Goal: Transaction & Acquisition: Purchase product/service

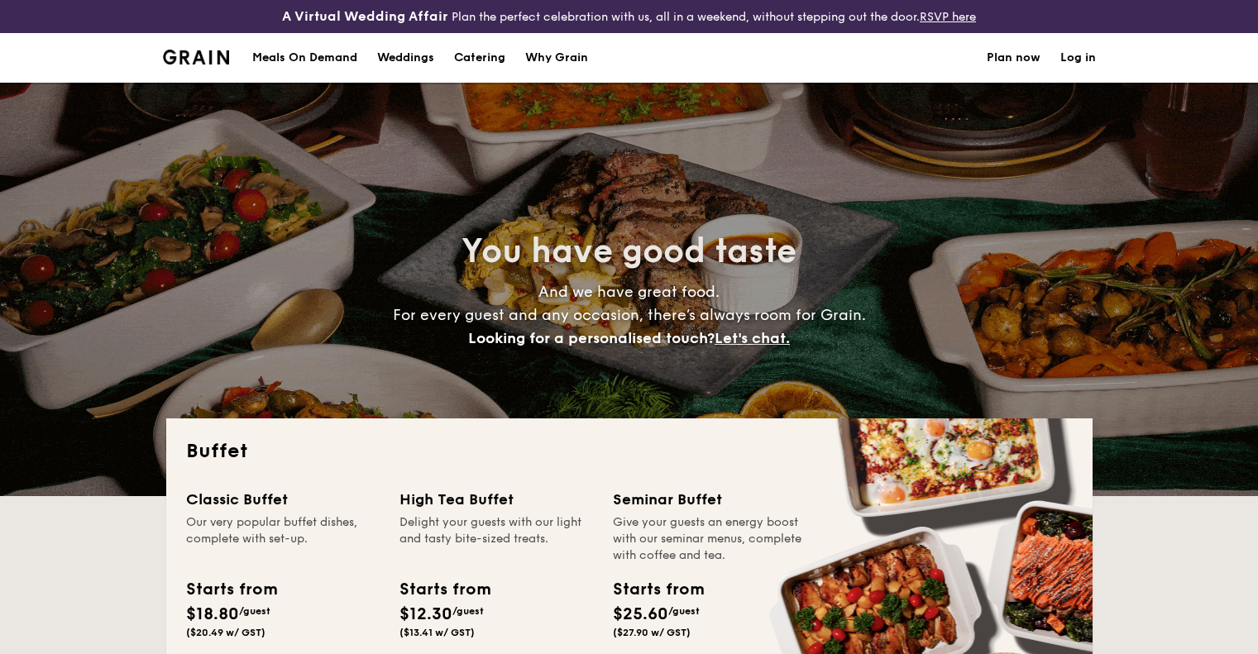
select select
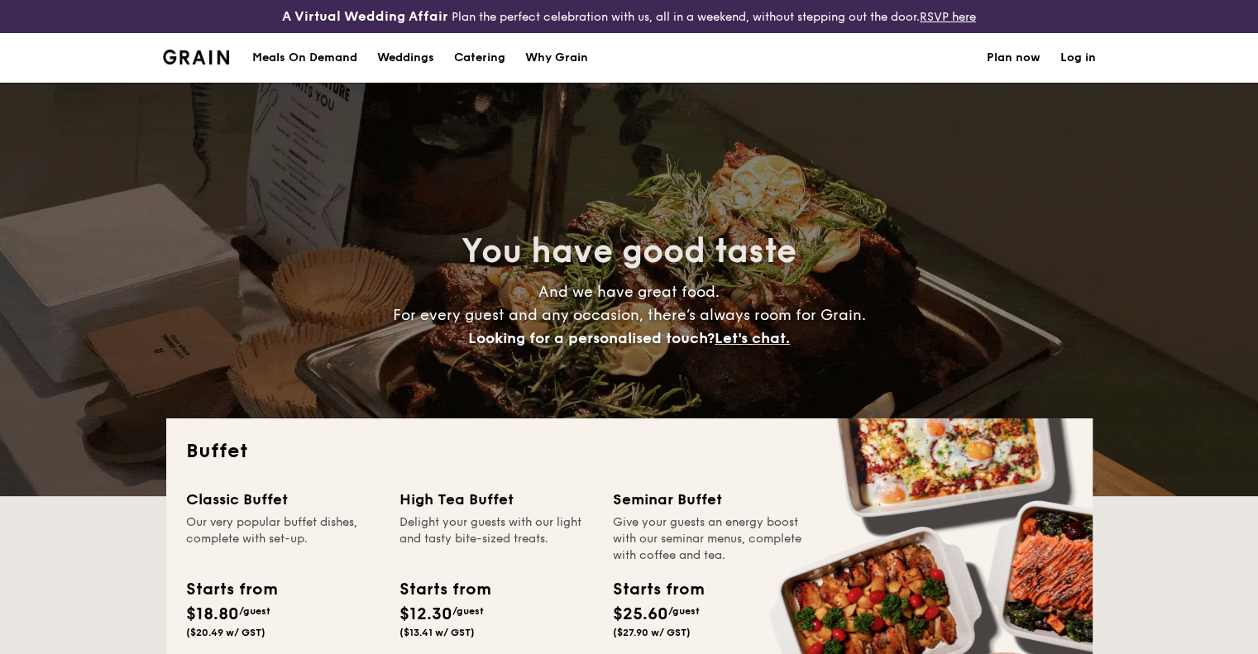
scroll to position [159, 0]
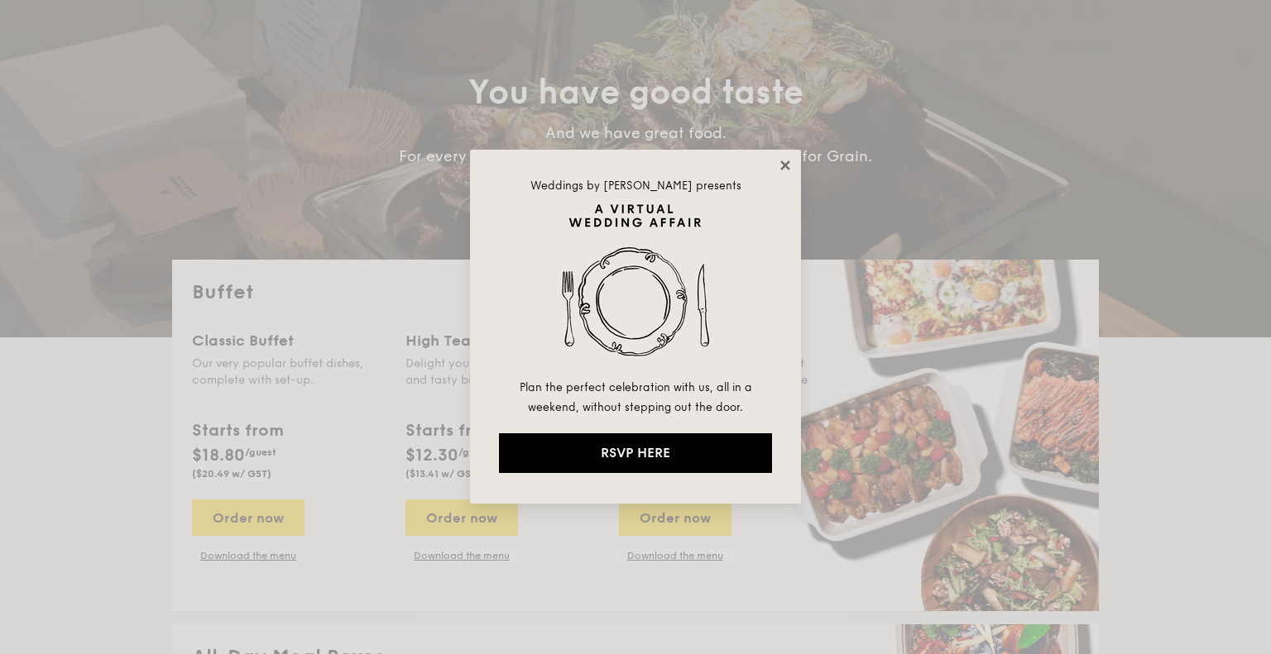
click at [787, 162] on icon at bounding box center [784, 164] width 9 height 9
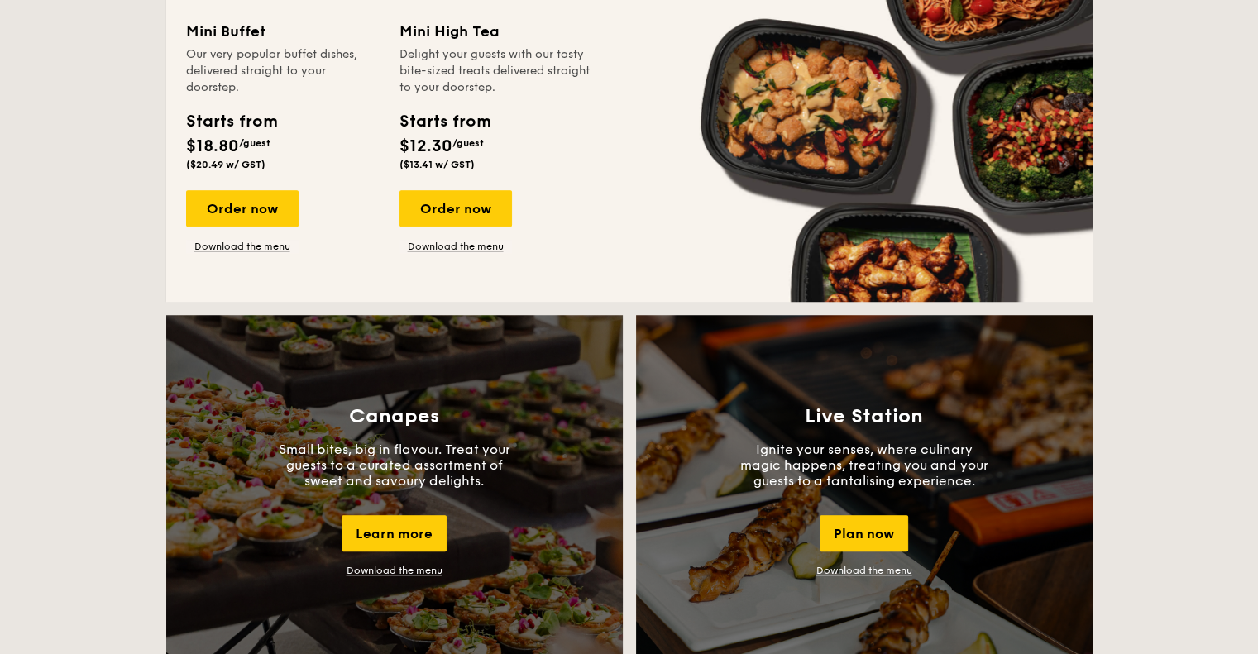
scroll to position [1300, 0]
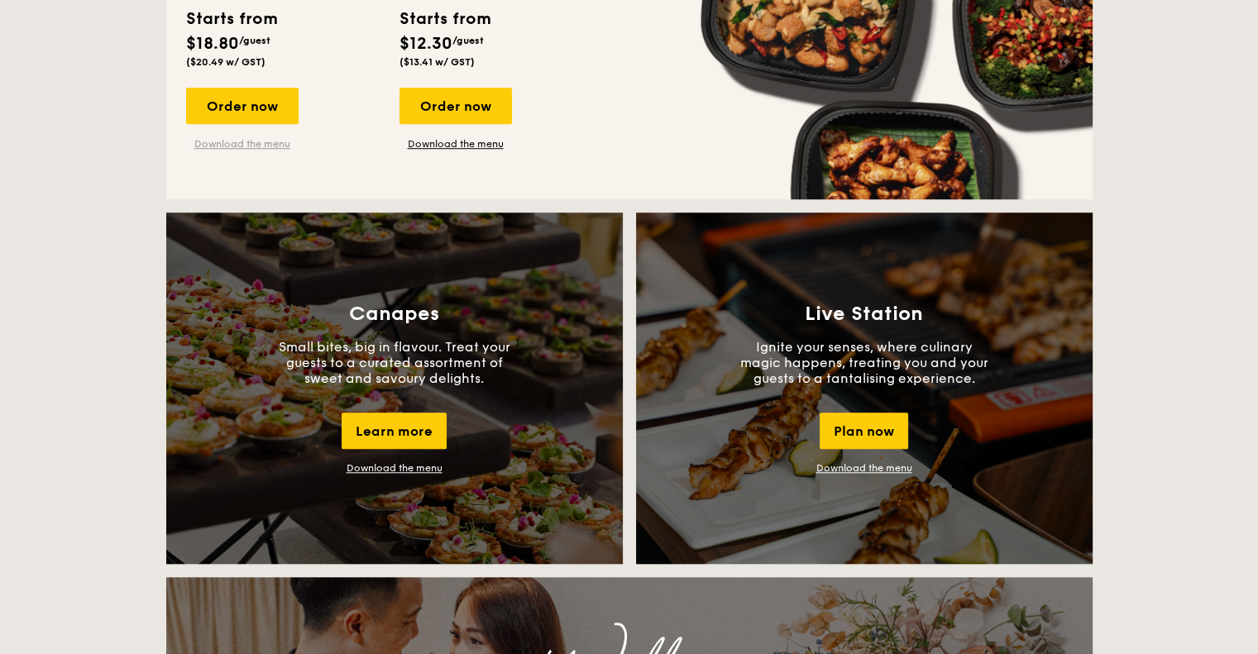
click at [265, 142] on link "Download the menu" at bounding box center [242, 143] width 112 height 13
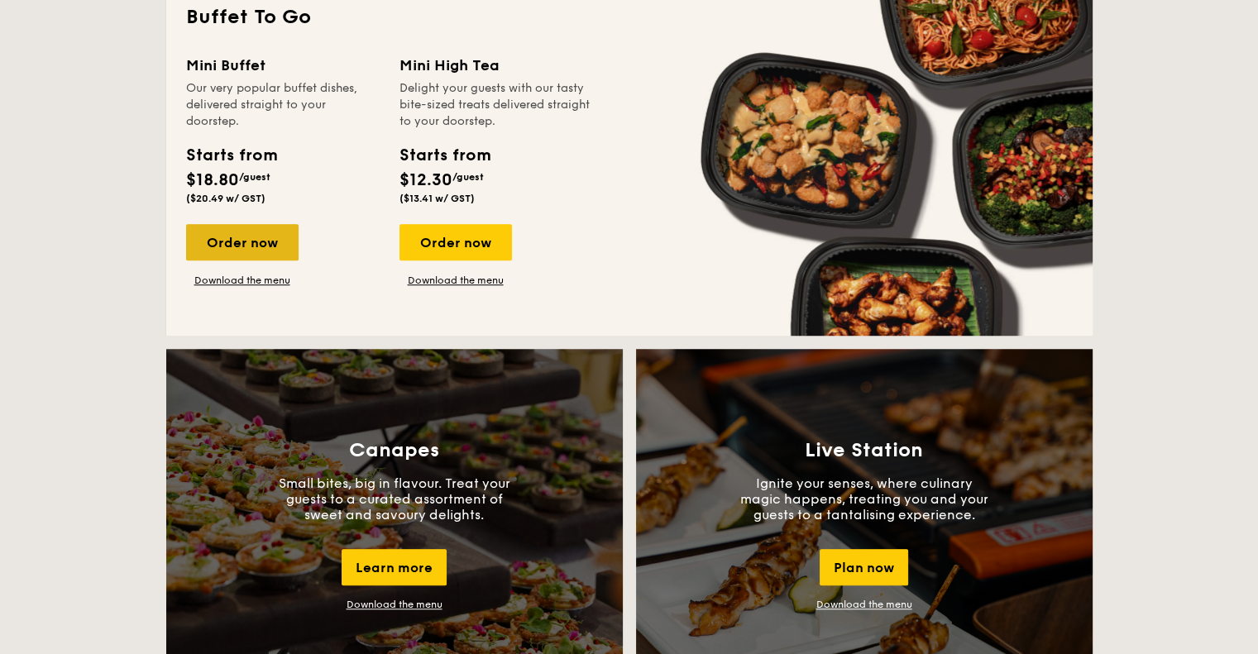
click at [245, 249] on div "Order now" at bounding box center [242, 242] width 112 height 36
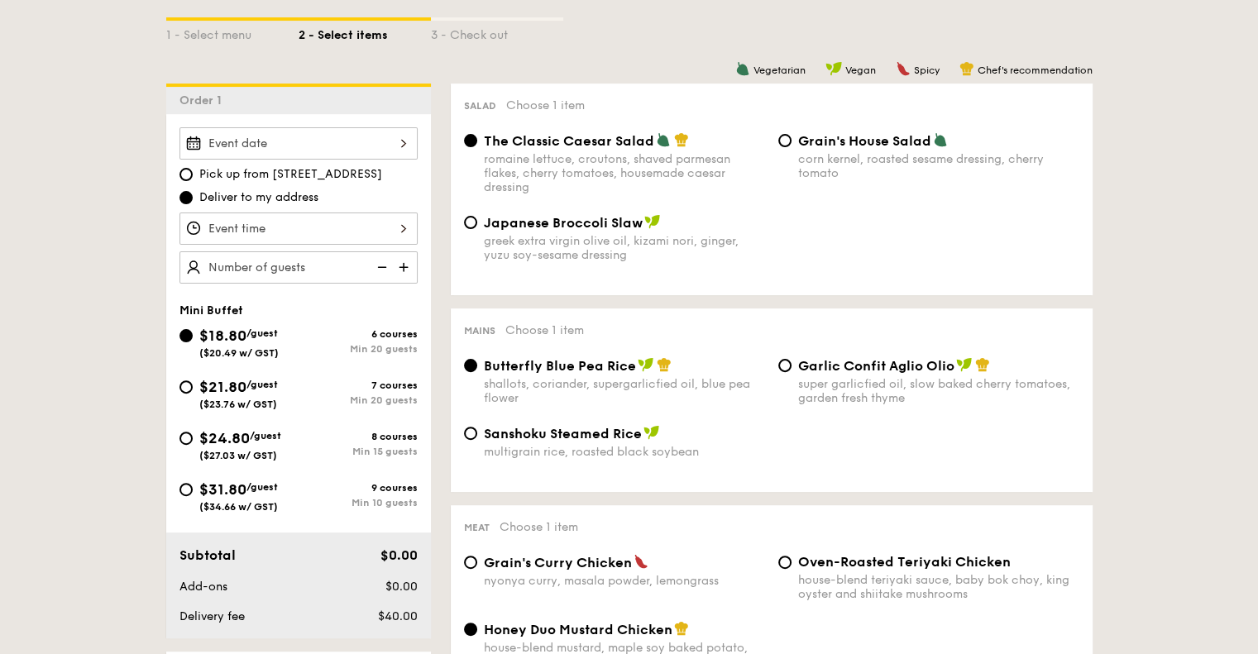
scroll to position [417, 0]
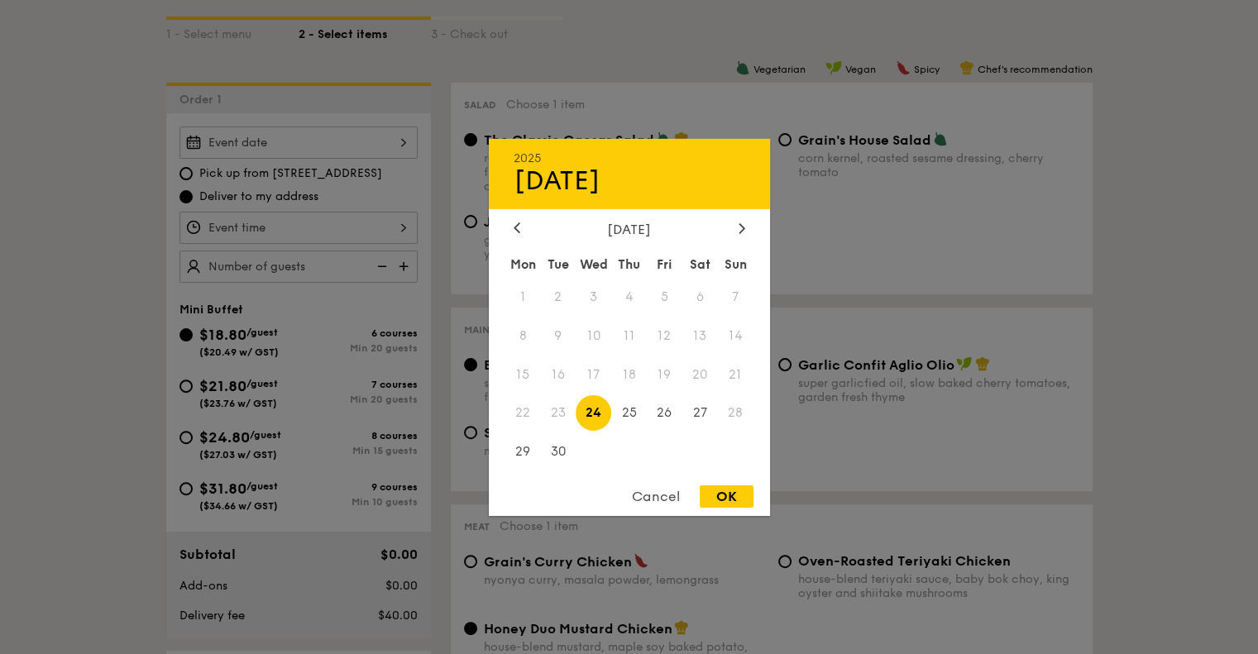
click at [322, 136] on div "2025 Sep [DATE] Tue Wed Thu Fri Sat Sun 1 2 3 4 5 6 7 8 9 10 11 12 13 14 15 16 …" at bounding box center [298, 143] width 238 height 32
click at [708, 422] on span "27" at bounding box center [700, 413] width 36 height 36
click at [725, 496] on div "OK" at bounding box center [727, 497] width 54 height 22
type input "[DATE]"
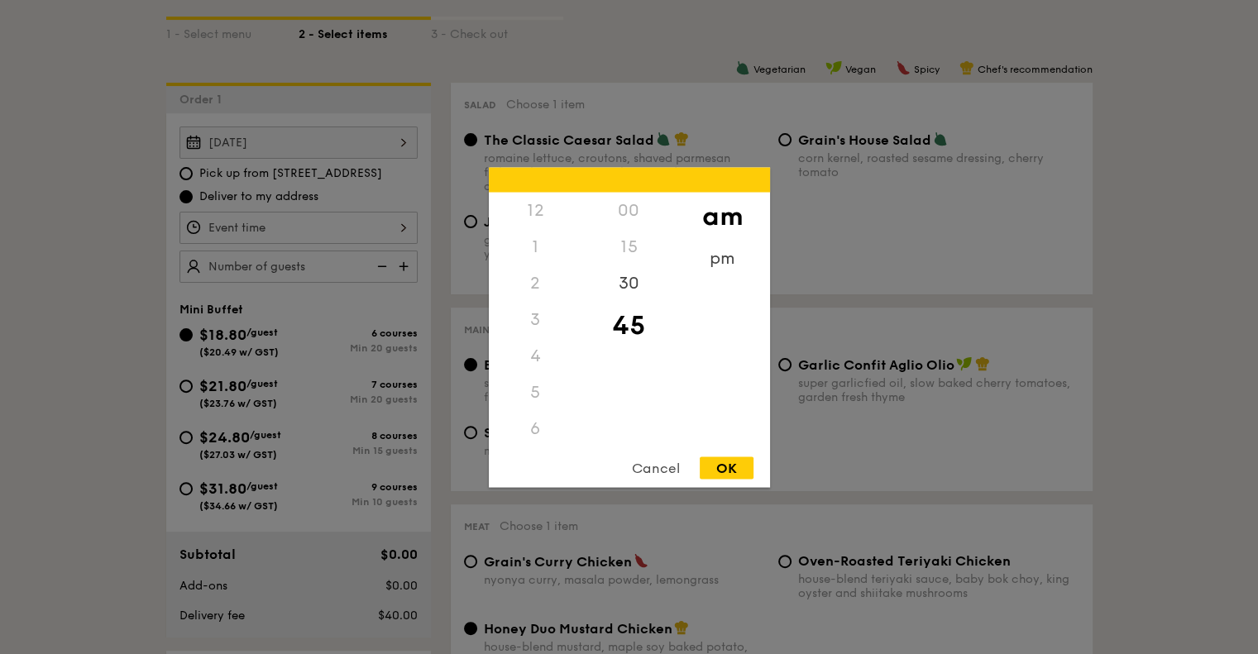
click at [330, 231] on div "12 1 2 3 4 5 6 7 8 9 10 11 00 15 30 45 am pm Cancel OK" at bounding box center [298, 228] width 238 height 32
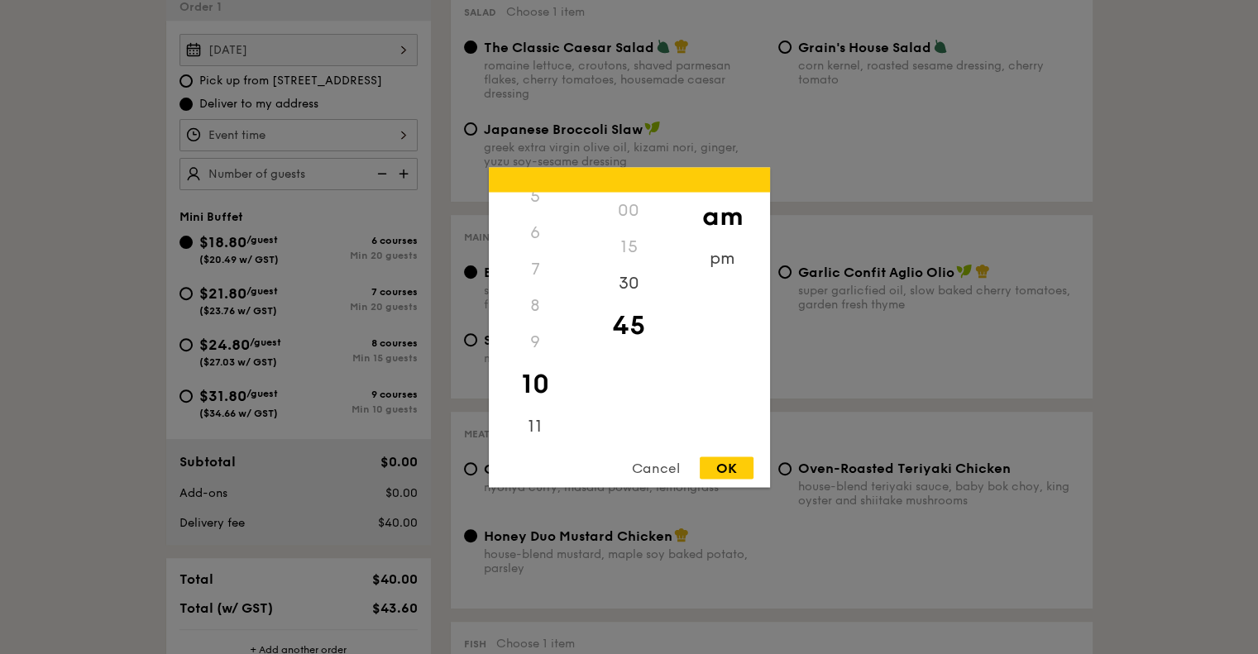
scroll to position [516, 0]
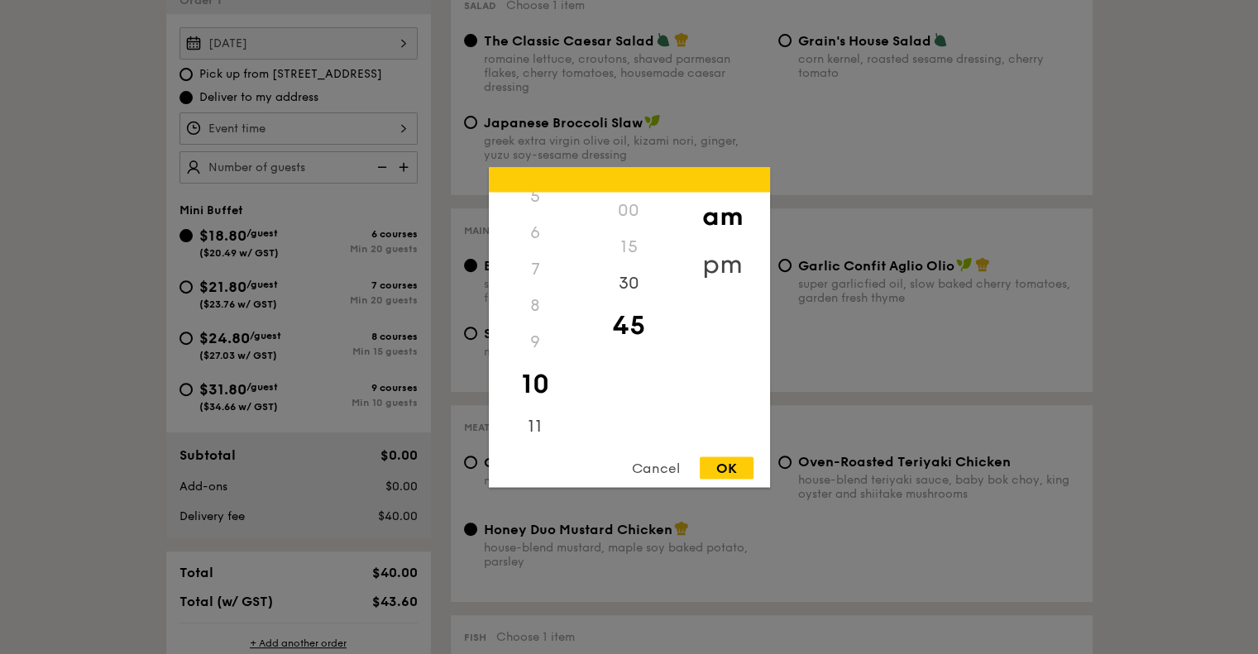
click at [719, 249] on div "pm" at bounding box center [722, 264] width 93 height 48
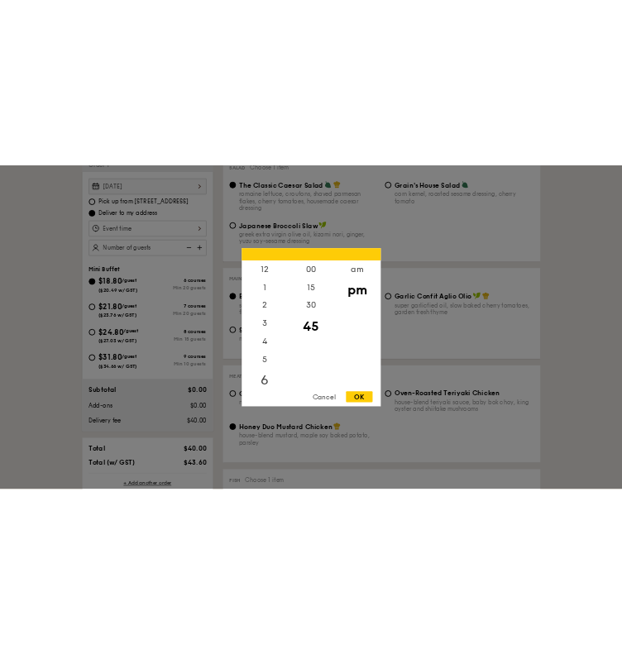
scroll to position [380, 0]
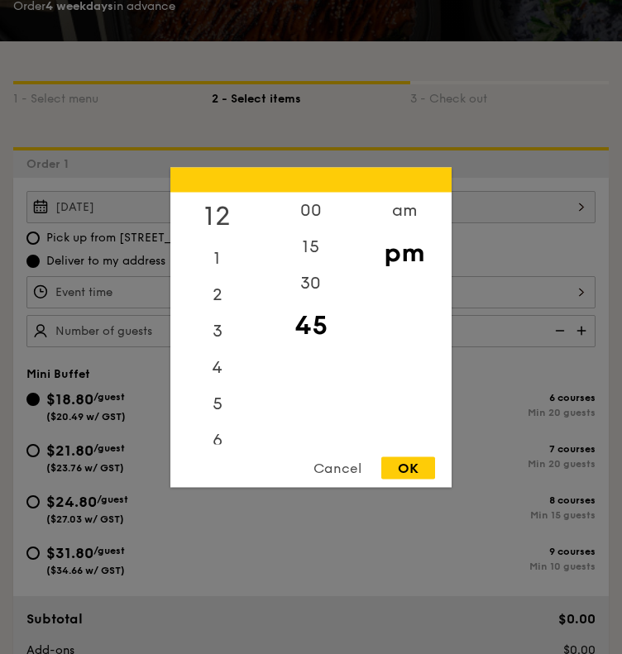
click at [209, 220] on div "12" at bounding box center [216, 216] width 93 height 48
click at [306, 285] on div "30" at bounding box center [310, 289] width 93 height 48
click at [433, 467] on div "OK" at bounding box center [408, 468] width 54 height 22
type input "12:30PM"
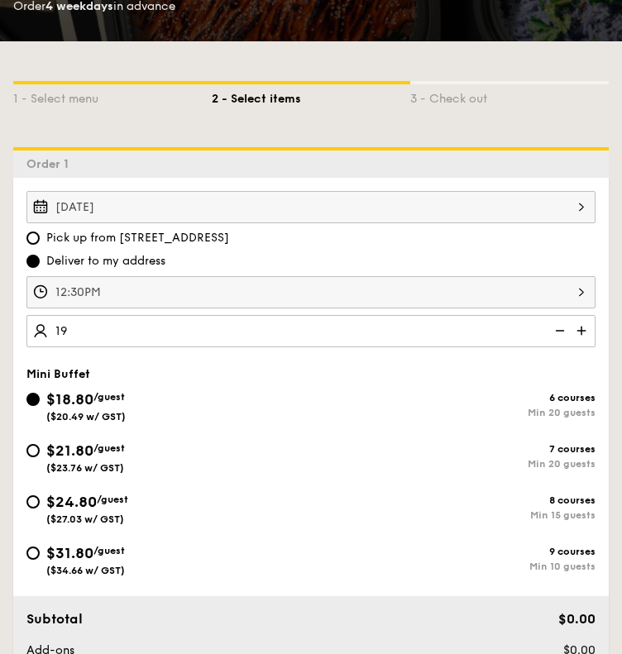
type input "20 guests"
click at [540, 165] on div "Order 1" at bounding box center [311, 162] width 596 height 31
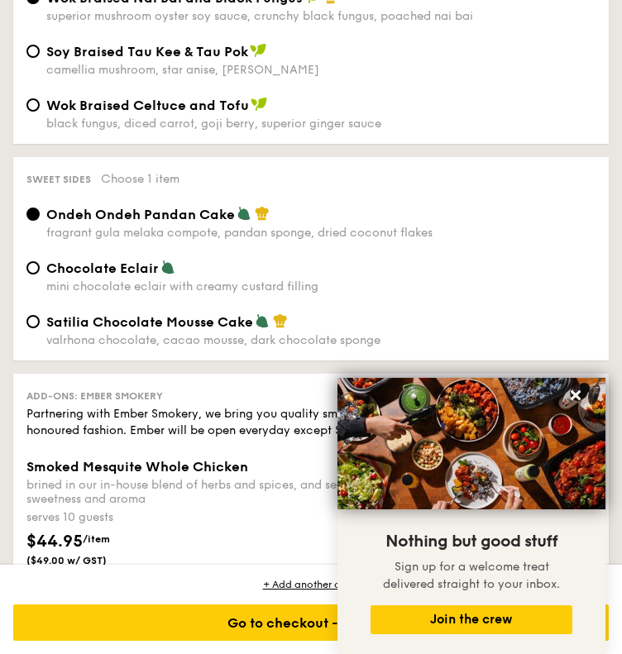
scroll to position [2276, 0]
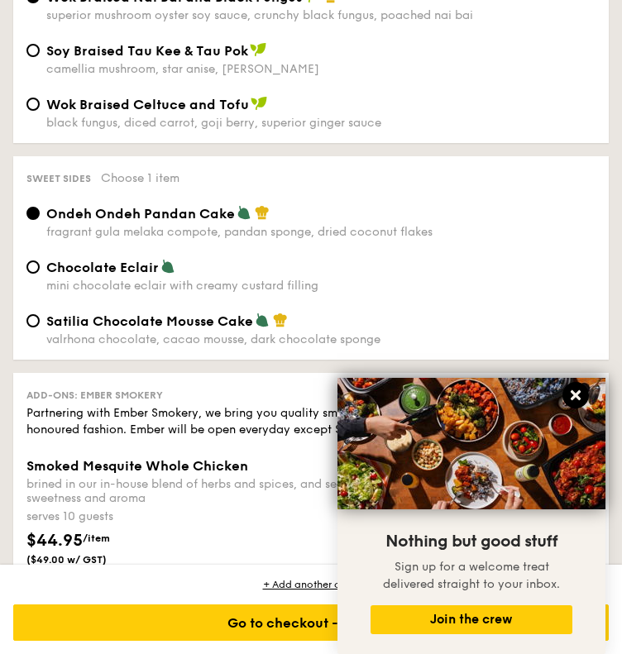
click at [575, 390] on icon at bounding box center [575, 395] width 15 height 15
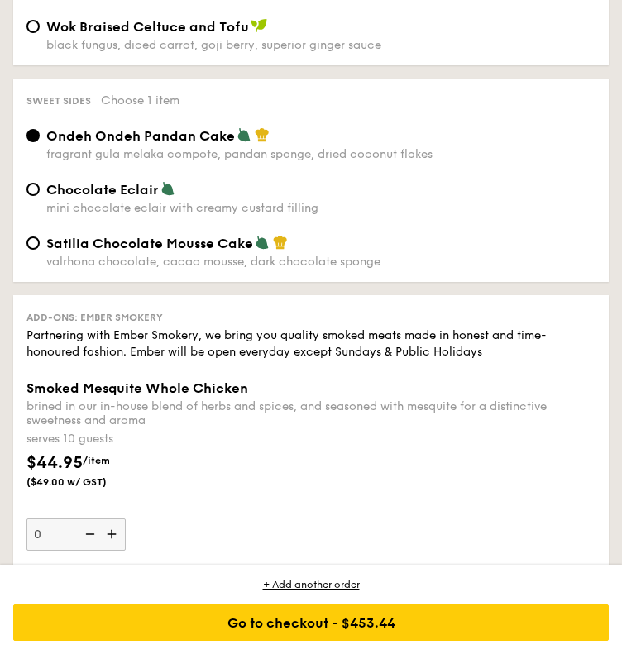
scroll to position [2338, 0]
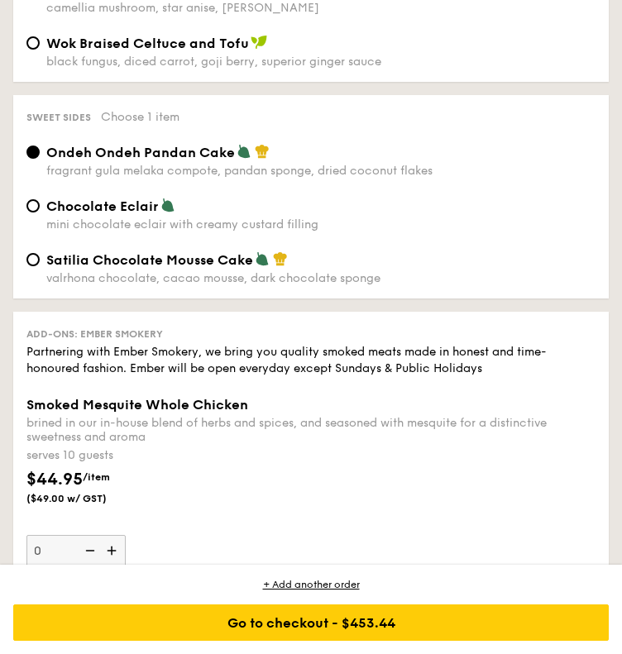
click at [201, 214] on div "Chocolate Eclair" at bounding box center [320, 206] width 549 height 17
click at [40, 213] on input "Chocolate Eclair mini chocolate eclair with creamy custard filling" at bounding box center [32, 205] width 13 height 13
radio input "true"
click at [198, 160] on span "Ondeh Ondeh Pandan Cake" at bounding box center [140, 153] width 189 height 16
click at [40, 159] on input "Ondeh Ondeh Pandan Cake fragrant [PERSON_NAME] melaka compote, pandan sponge, d…" at bounding box center [32, 152] width 13 height 13
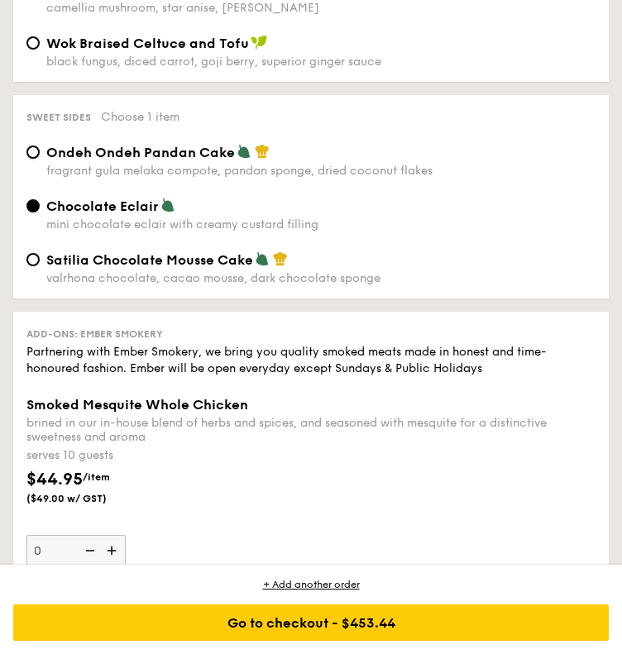
radio input "true"
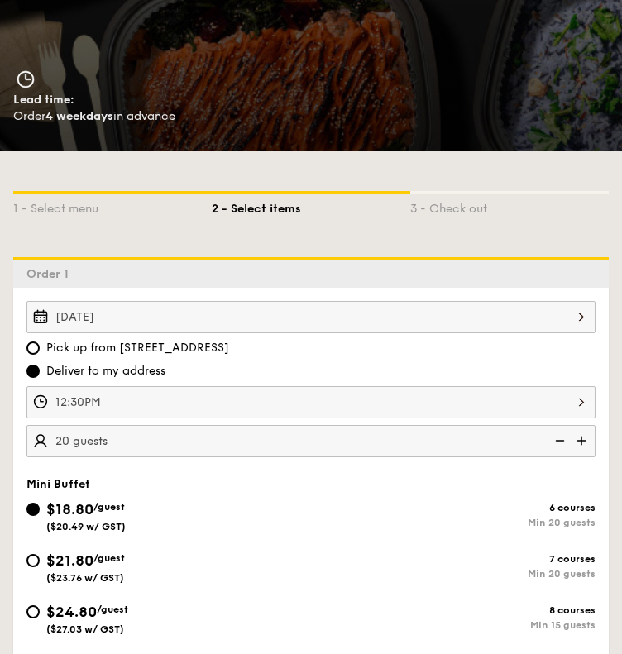
scroll to position [314, 0]
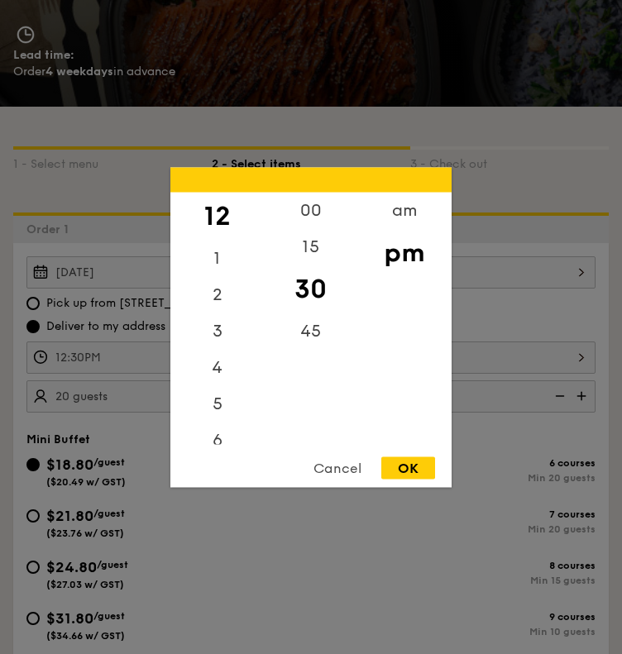
click at [163, 361] on div "12:30PM 12 1 2 3 4 5 6 7 8 9 10 11 00 15 30 45 am pm Cancel OK" at bounding box center [310, 358] width 569 height 32
click at [302, 203] on div "00" at bounding box center [310, 216] width 93 height 48
click at [412, 473] on div "OK" at bounding box center [408, 468] width 54 height 22
type input "12:00PM"
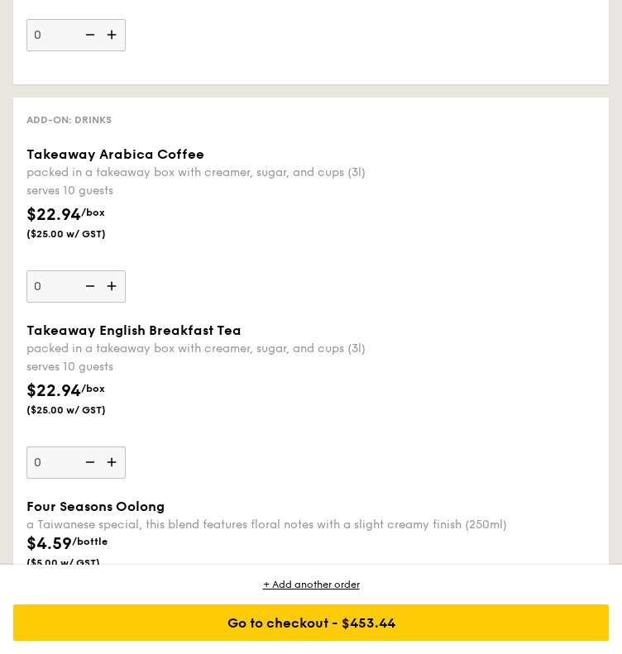
scroll to position [3259, 0]
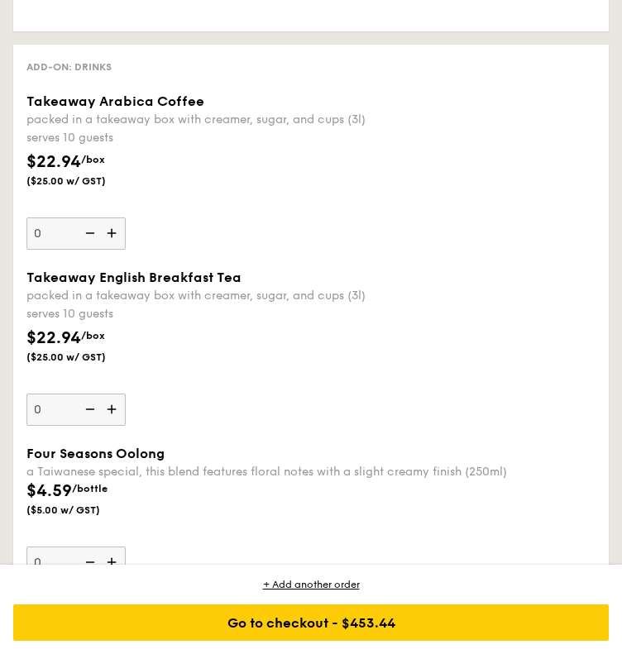
click at [113, 249] on img at bounding box center [113, 233] width 25 height 31
click at [113, 250] on input "0" at bounding box center [75, 234] width 99 height 32
type input "1"
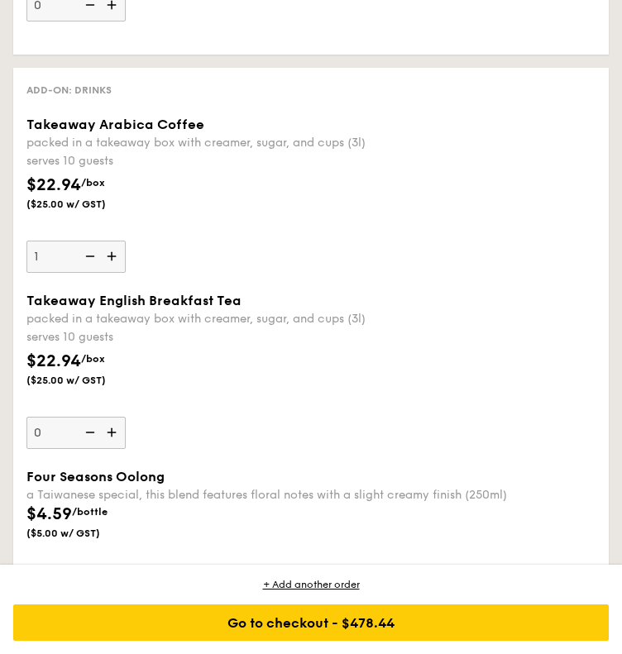
scroll to position [3282, 0]
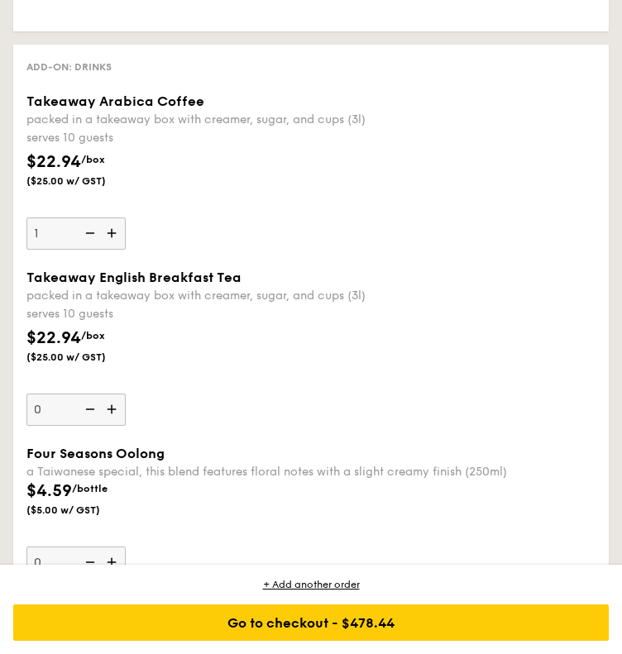
click at [115, 425] on img at bounding box center [113, 409] width 25 height 31
click at [115, 426] on input "0" at bounding box center [75, 410] width 99 height 32
type input "1"
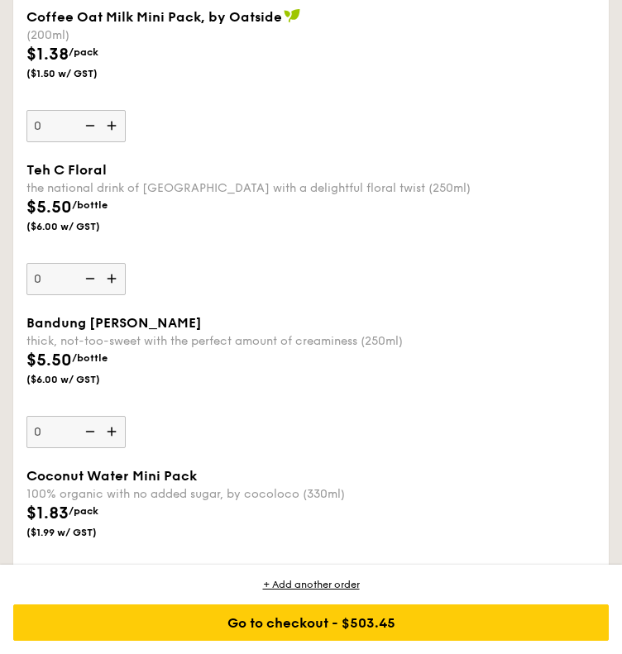
scroll to position [5122, 0]
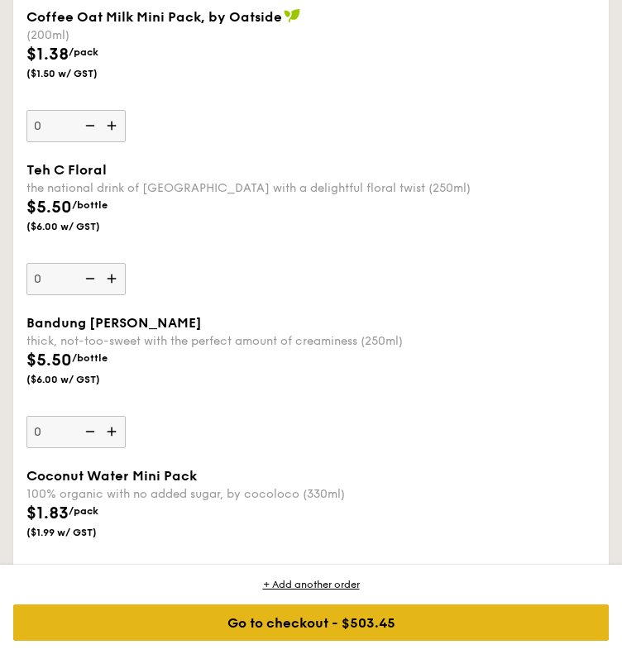
click at [340, 614] on div "Go to checkout - $503.45" at bounding box center [311, 623] width 596 height 36
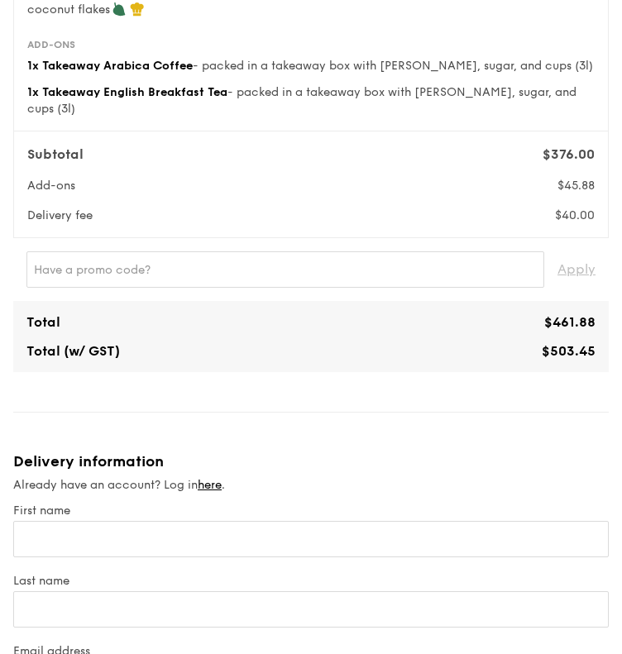
scroll to position [725, 0]
